Goal: Task Accomplishment & Management: Manage account settings

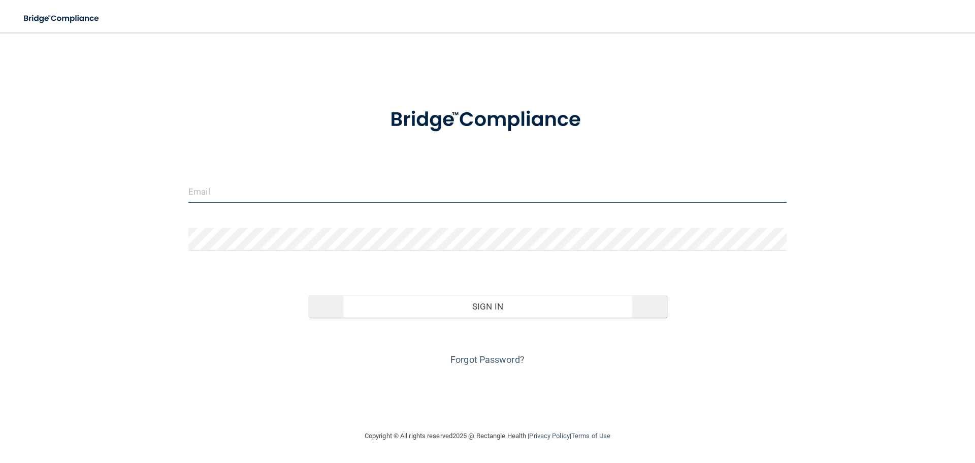
type input "[PERSON_NAME][EMAIL_ADDRESS][DOMAIN_NAME]"
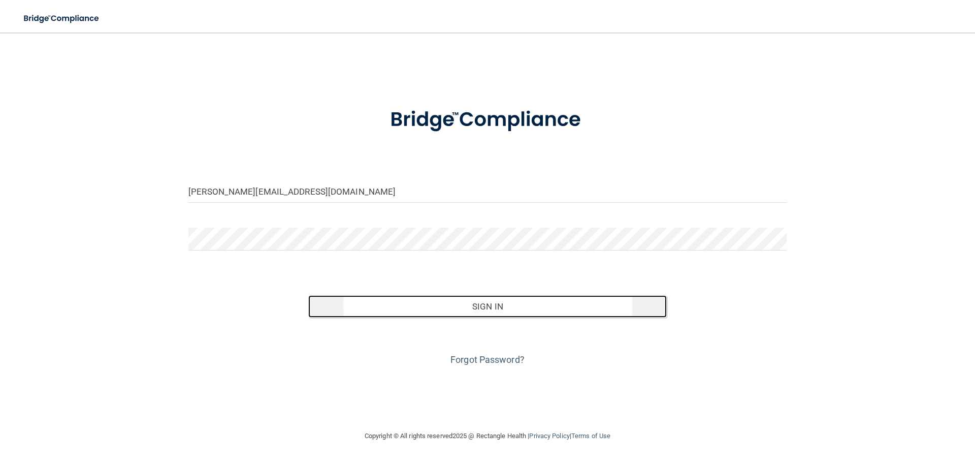
click at [492, 302] on button "Sign In" at bounding box center [487, 306] width 359 height 22
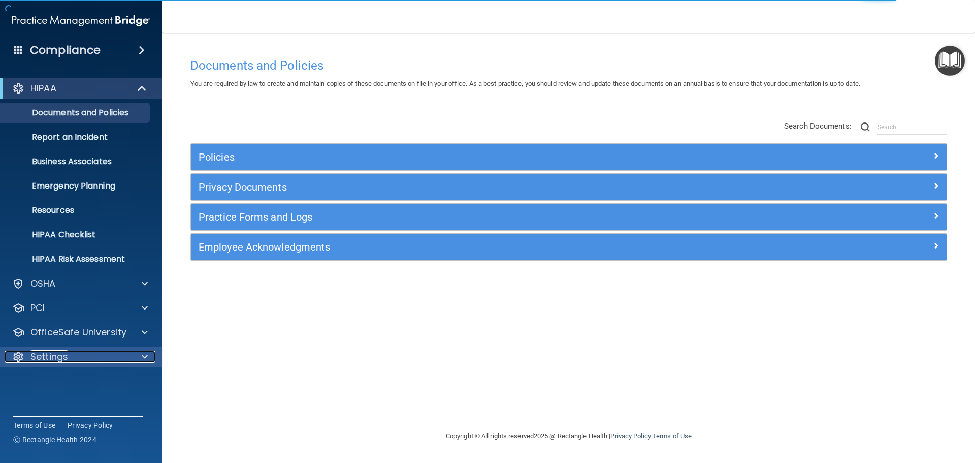
click at [144, 356] on span at bounding box center [145, 356] width 6 height 12
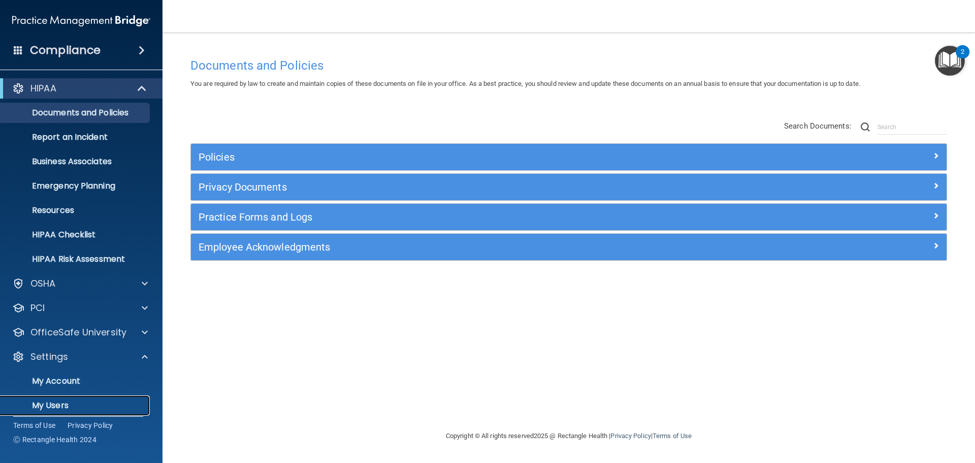
click at [48, 405] on p "My Users" at bounding box center [76, 405] width 139 height 10
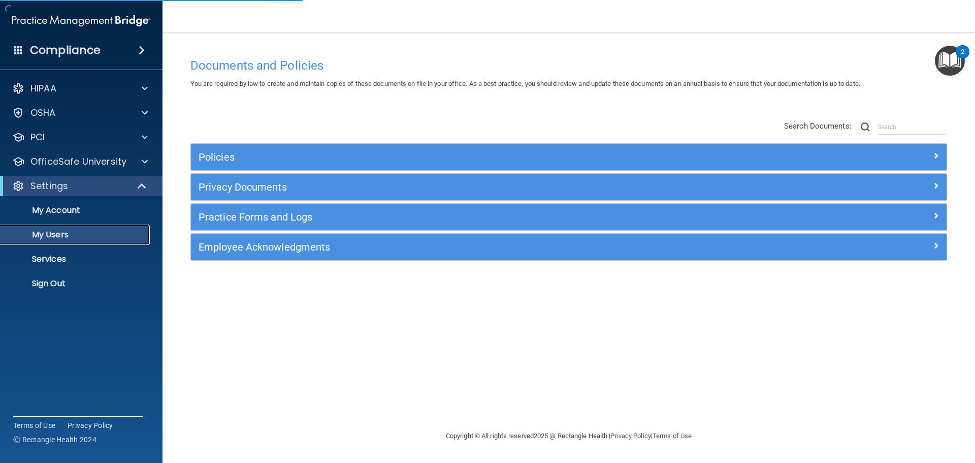
select select "20"
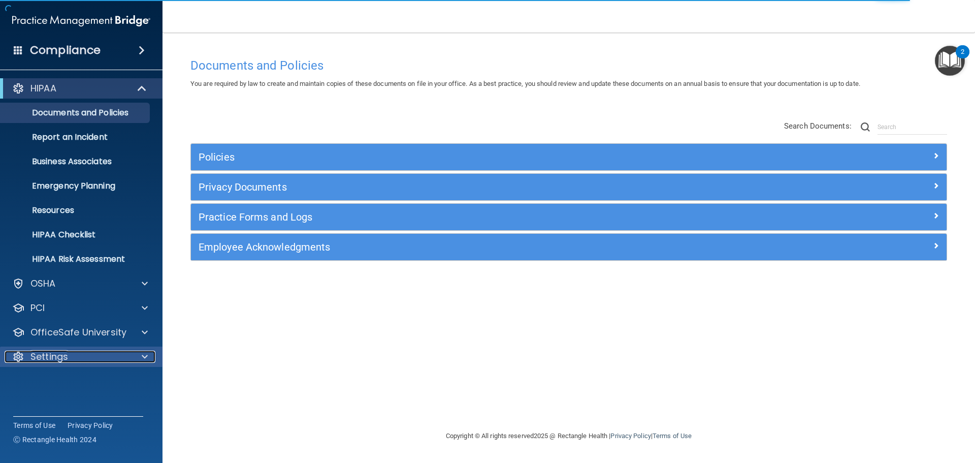
click at [148, 352] on div at bounding box center [143, 356] width 25 height 12
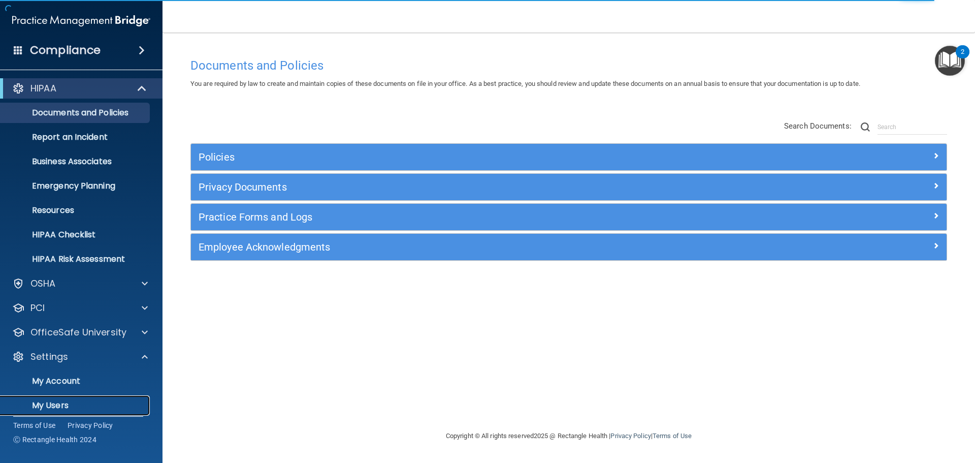
click at [53, 406] on p "My Users" at bounding box center [76, 405] width 139 height 10
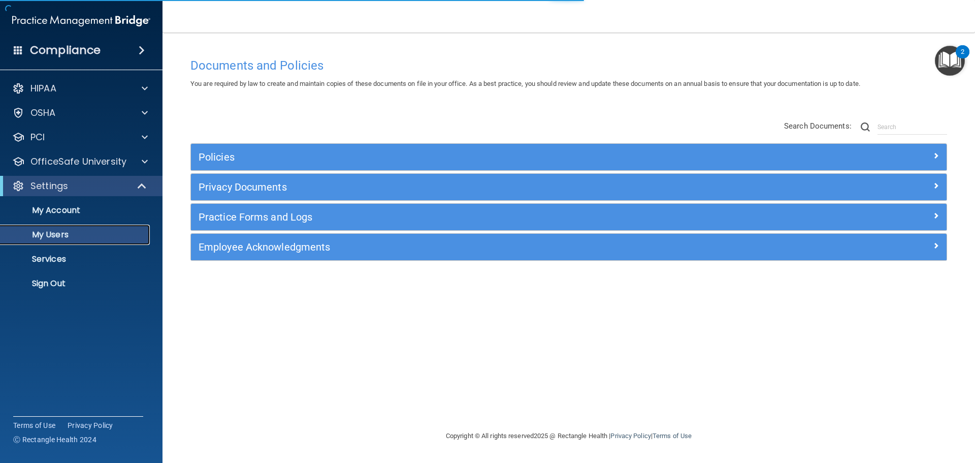
select select "20"
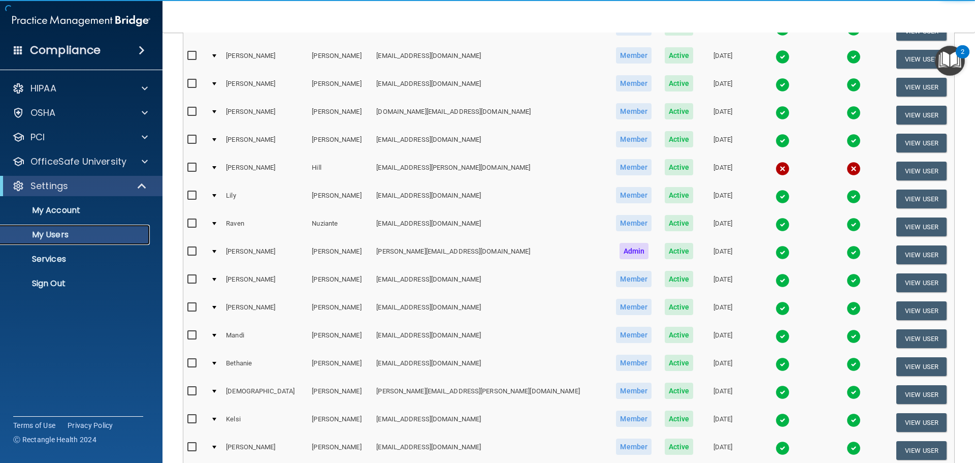
scroll to position [152, 0]
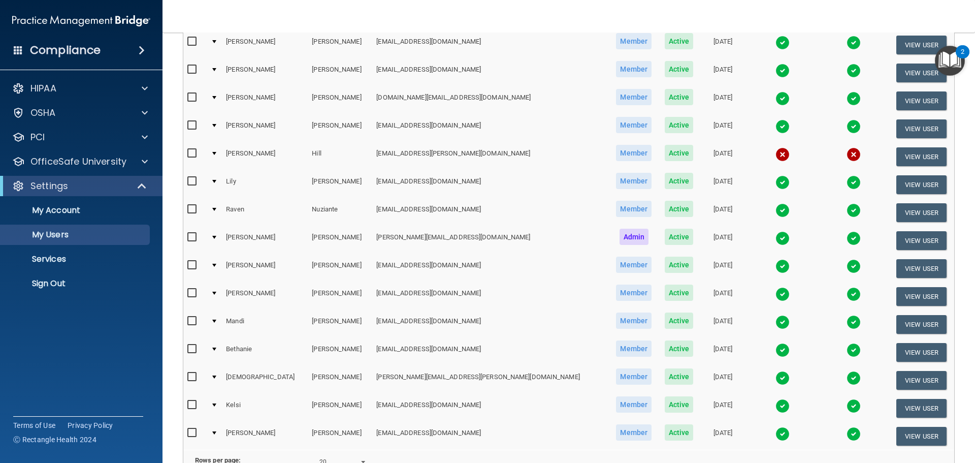
click at [191, 154] on input "checkbox" at bounding box center [193, 153] width 12 height 8
checkbox input "true"
click at [901, 159] on button "View User" at bounding box center [921, 156] width 50 height 19
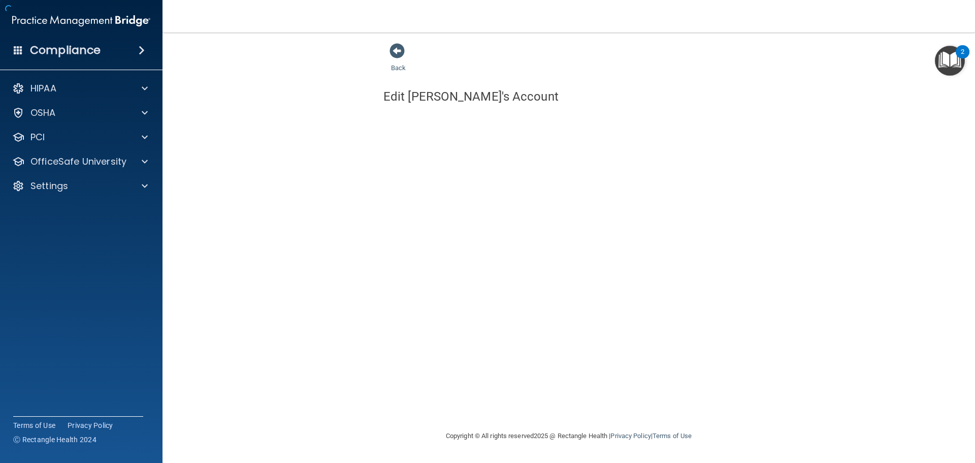
select select "practice_member"
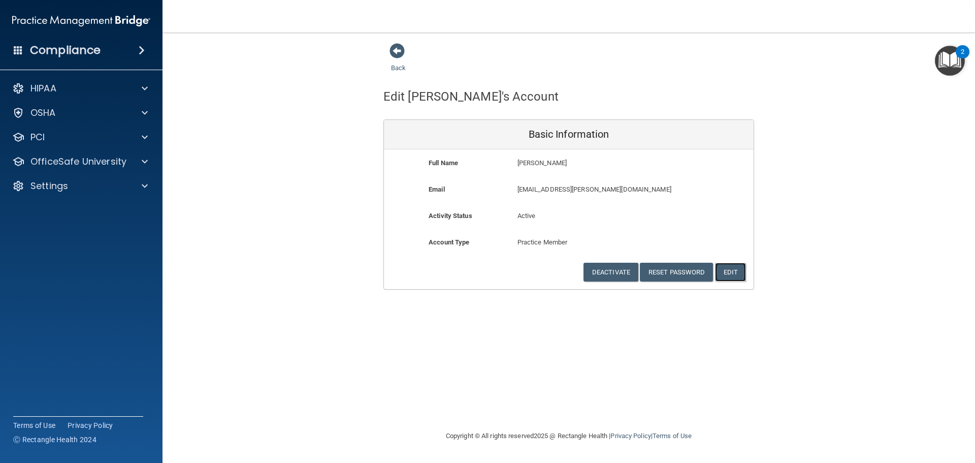
click at [729, 269] on button "Edit" at bounding box center [730, 272] width 31 height 19
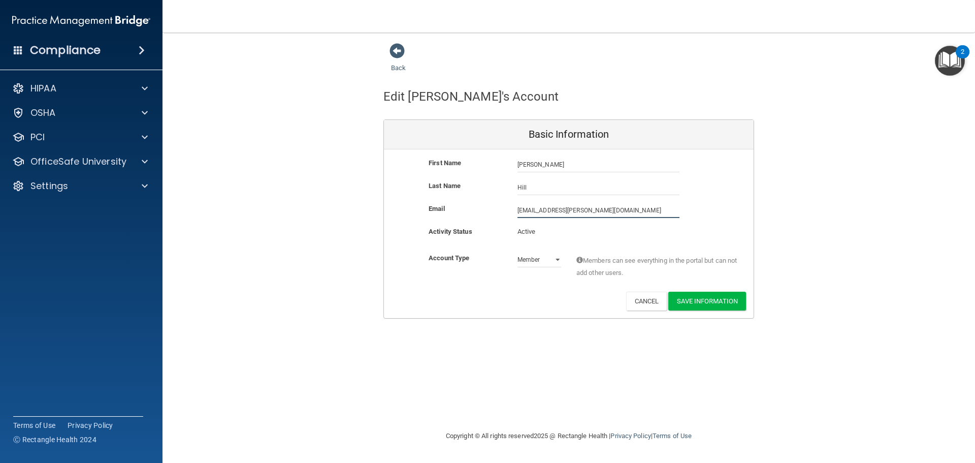
drag, startPoint x: 576, startPoint y: 212, endPoint x: 87, endPoint y: 253, distance: 490.8
click at [77, 258] on div "Compliance HIPAA Documents and Policies Report an Incident Business Associates …" at bounding box center [487, 231] width 975 height 463
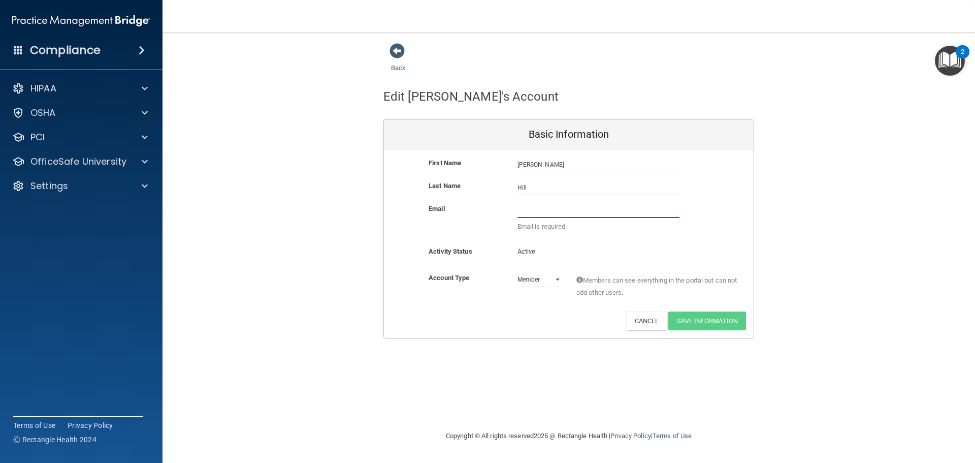
click at [549, 210] on input "email" at bounding box center [598, 210] width 162 height 15
type input "[EMAIL_ADDRESS][PERSON_NAME][DOMAIN_NAME]"
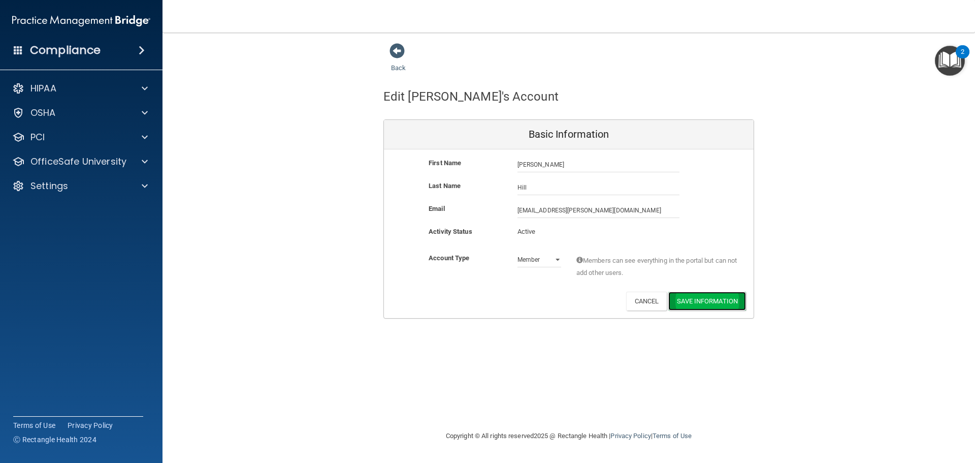
click at [730, 301] on button "Save Information" at bounding box center [707, 300] width 78 height 19
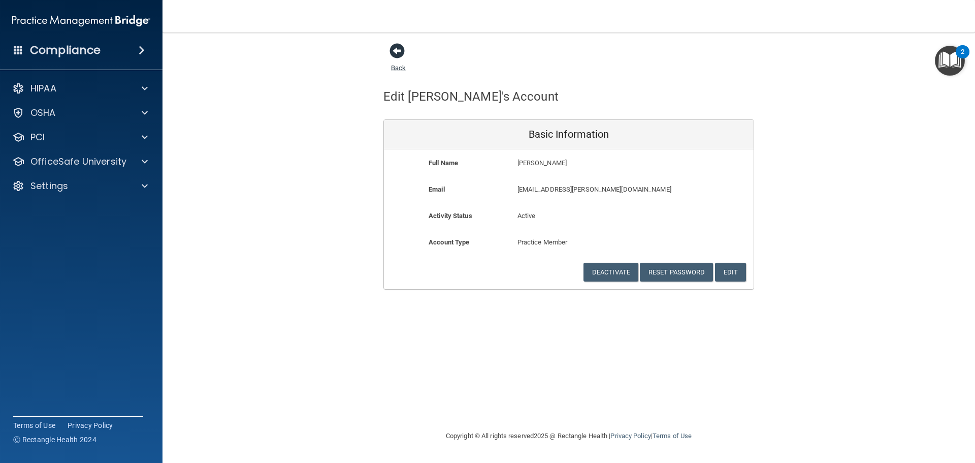
click at [398, 49] on span at bounding box center [396, 50] width 15 height 15
